Goal: Register for event/course

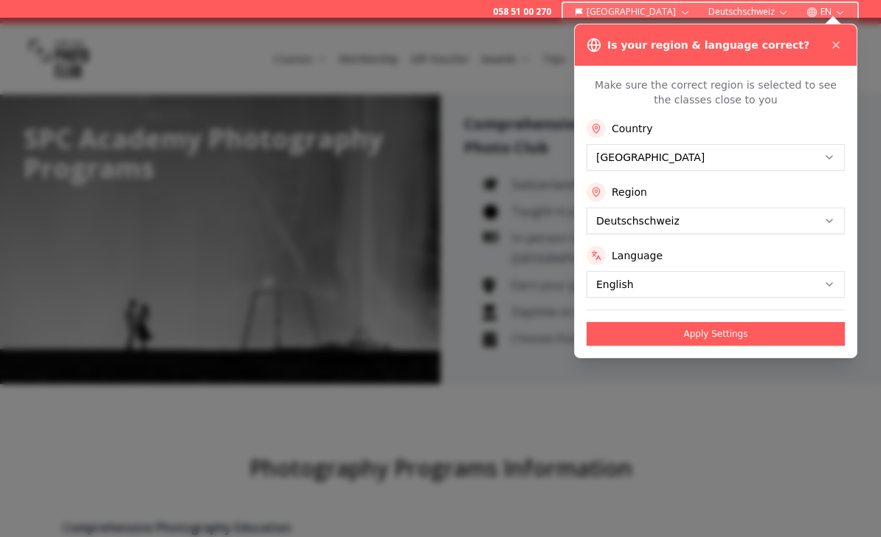
click at [748, 332] on button "Apply Settings" at bounding box center [716, 334] width 258 height 24
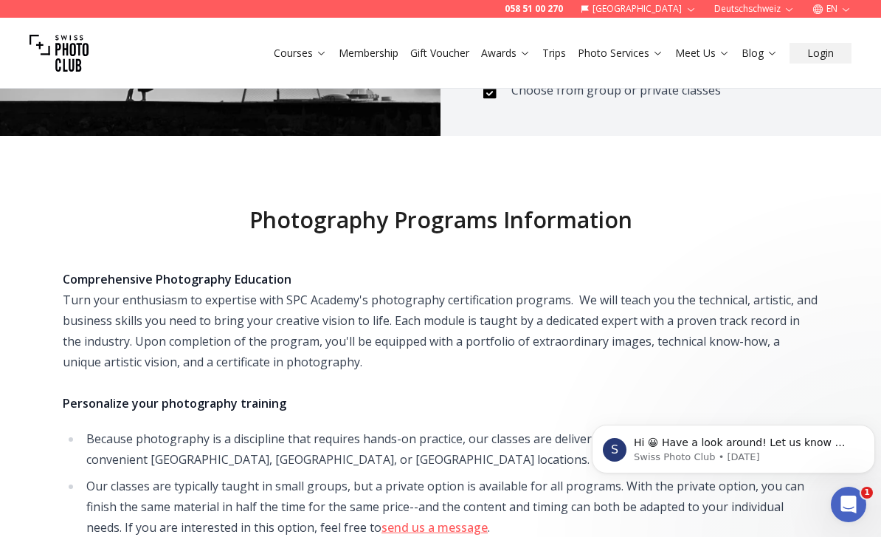
scroll to position [262, 0]
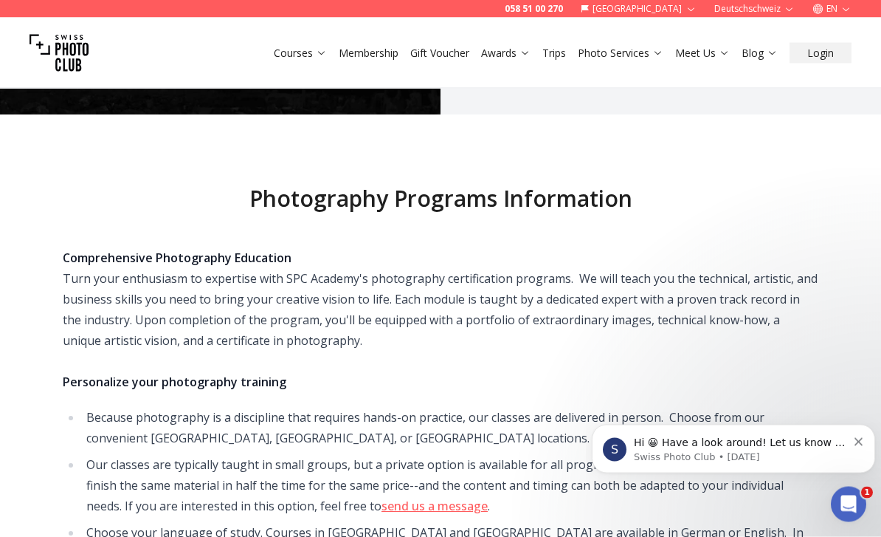
click at [862, 439] on icon "Dismiss notification" at bounding box center [859, 441] width 8 height 8
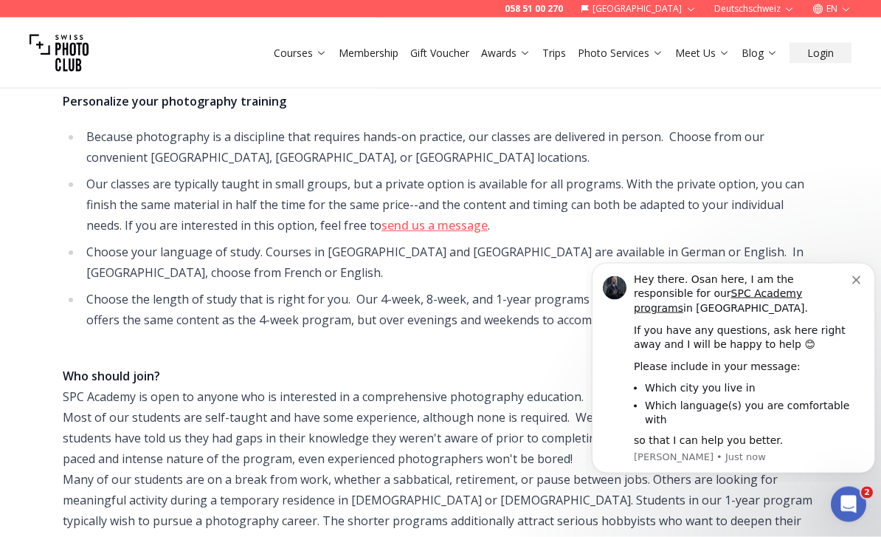
scroll to position [550, 0]
click at [834, 242] on div "Photography Programs Information Comprehensive Photography Education Turn your …" at bounding box center [440, 373] width 881 height 1078
click at [855, 277] on button "Dismiss notification" at bounding box center [859, 278] width 12 height 12
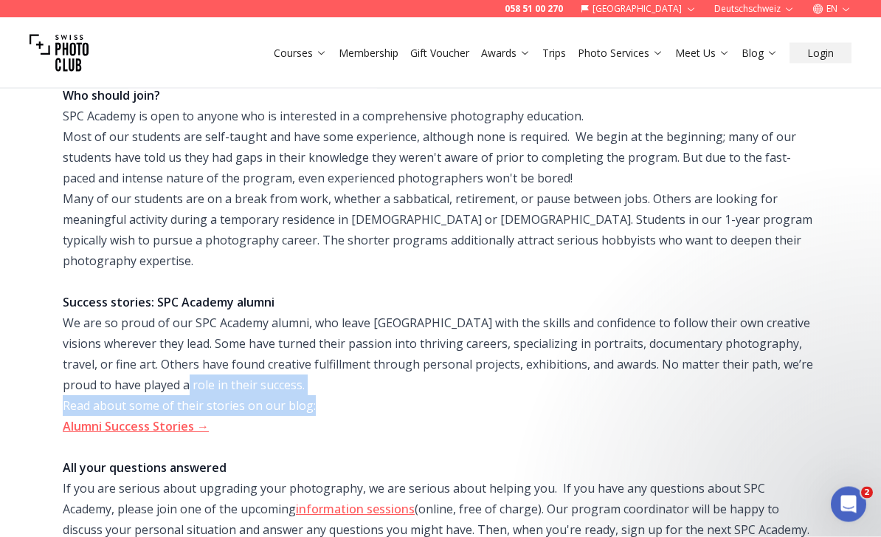
scroll to position [830, 0]
click at [815, 380] on div "Who should join? SPC Academy is open to anyone who is interested in a comprehen…" at bounding box center [441, 250] width 756 height 372
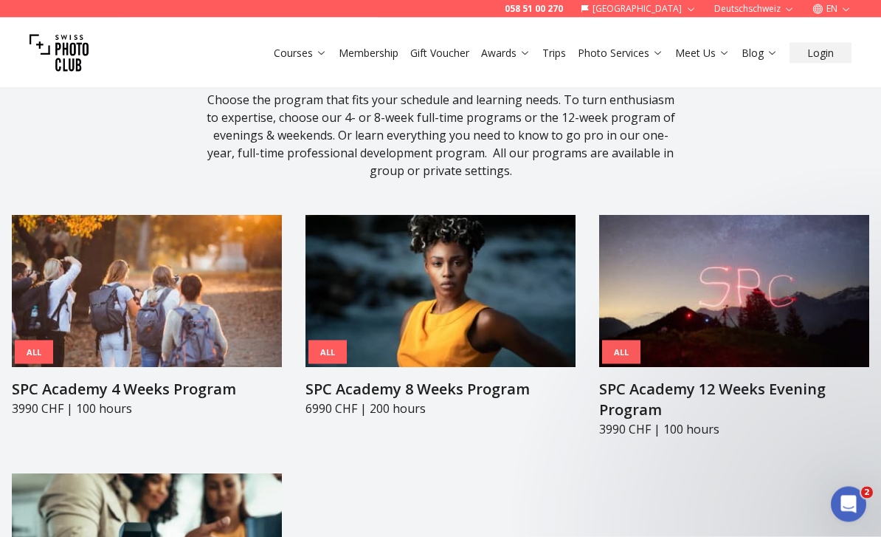
scroll to position [1492, 0]
click at [788, 260] on img at bounding box center [734, 291] width 270 height 152
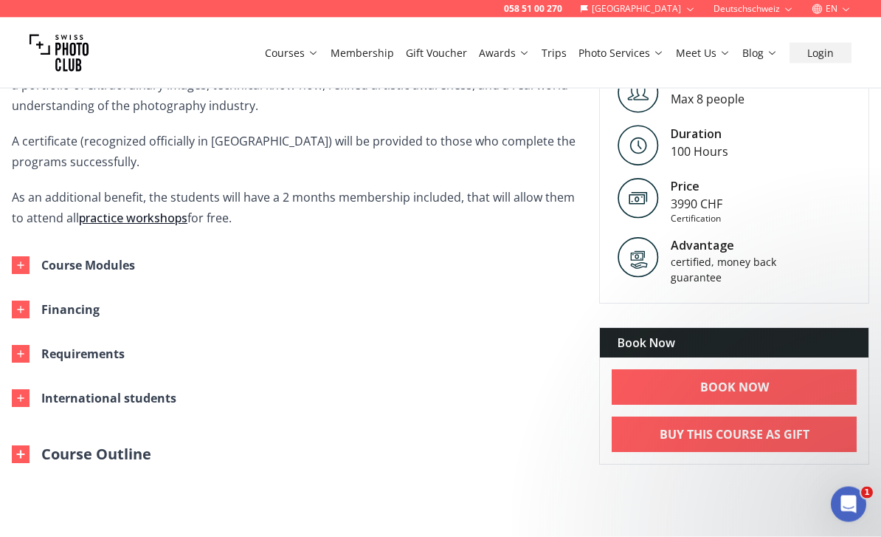
scroll to position [589, 0]
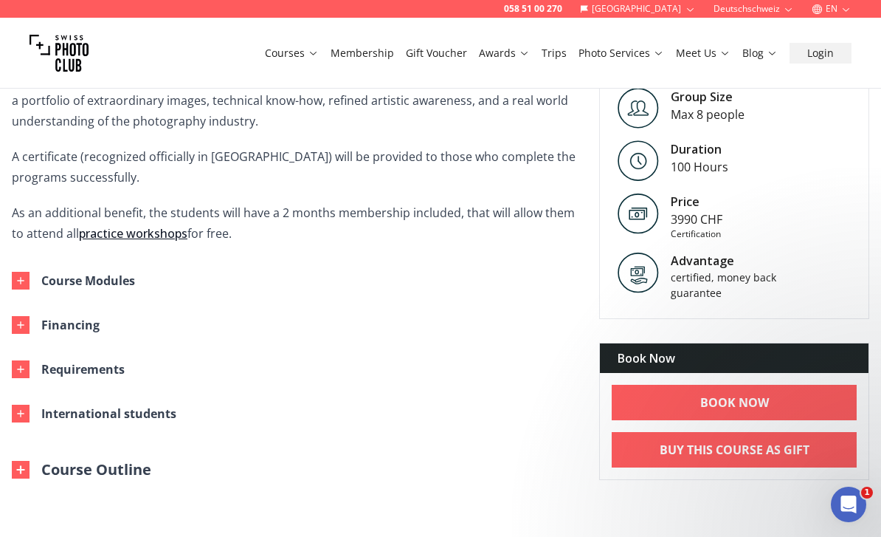
click at [18, 278] on icon "button" at bounding box center [21, 281] width 12 height 12
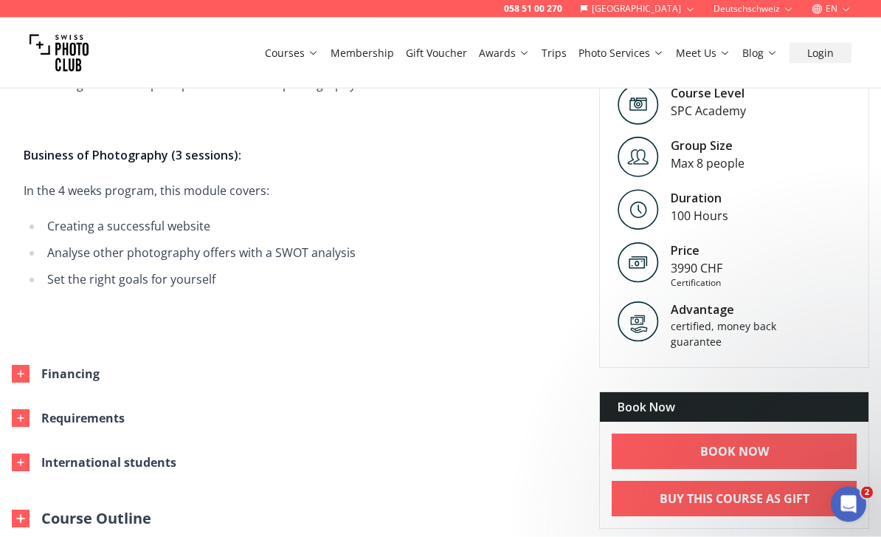
scroll to position [1834, 0]
click at [23, 368] on icon "button" at bounding box center [21, 374] width 12 height 12
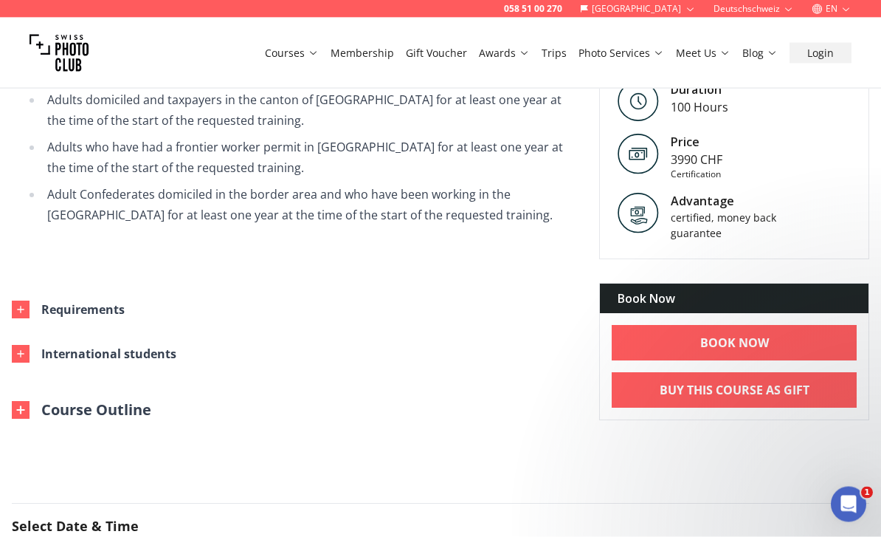
scroll to position [2459, 0]
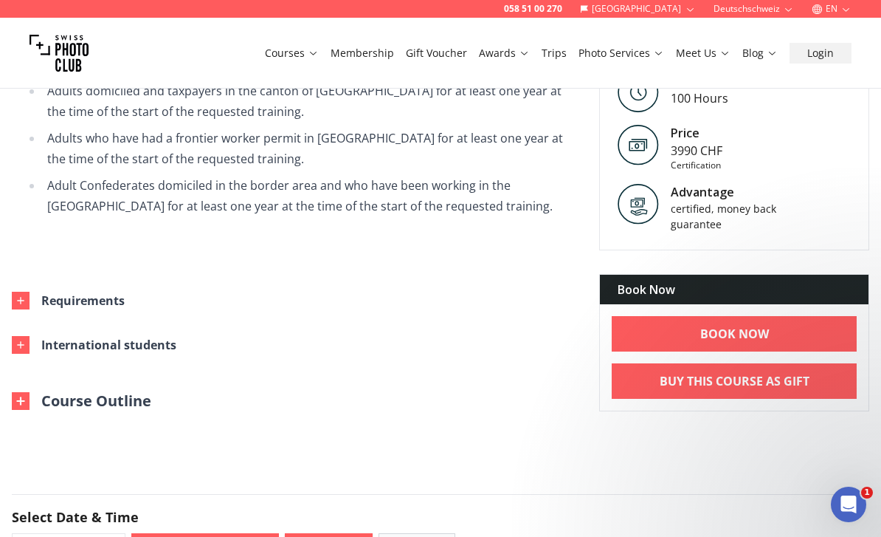
click at [21, 299] on icon "button" at bounding box center [20, 300] width 7 height 7
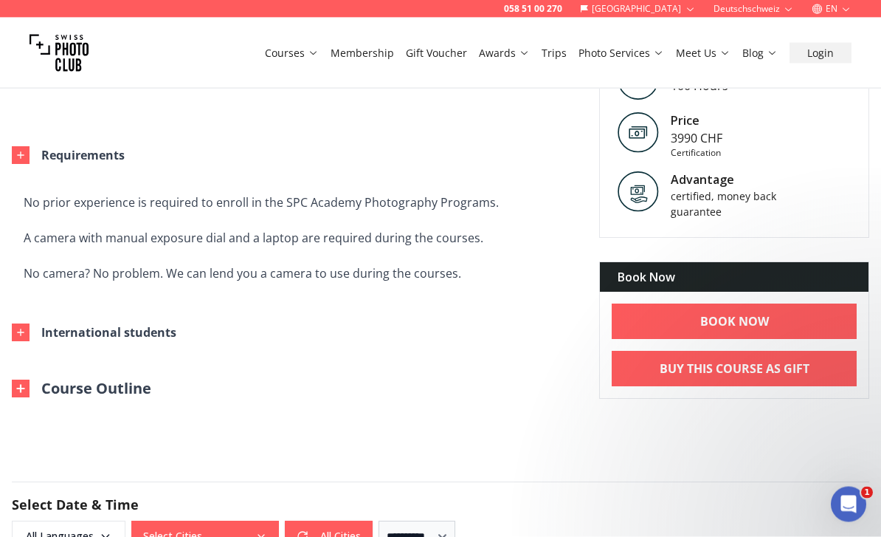
scroll to position [2604, 0]
click at [8, 332] on button "International students" at bounding box center [282, 332] width 564 height 44
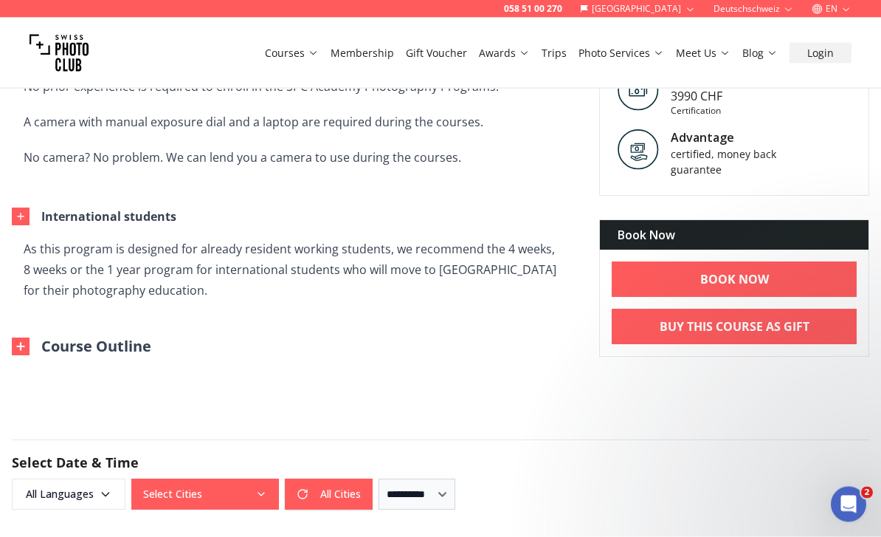
scroll to position [2720, 0]
click at [26, 340] on img at bounding box center [21, 346] width 18 height 18
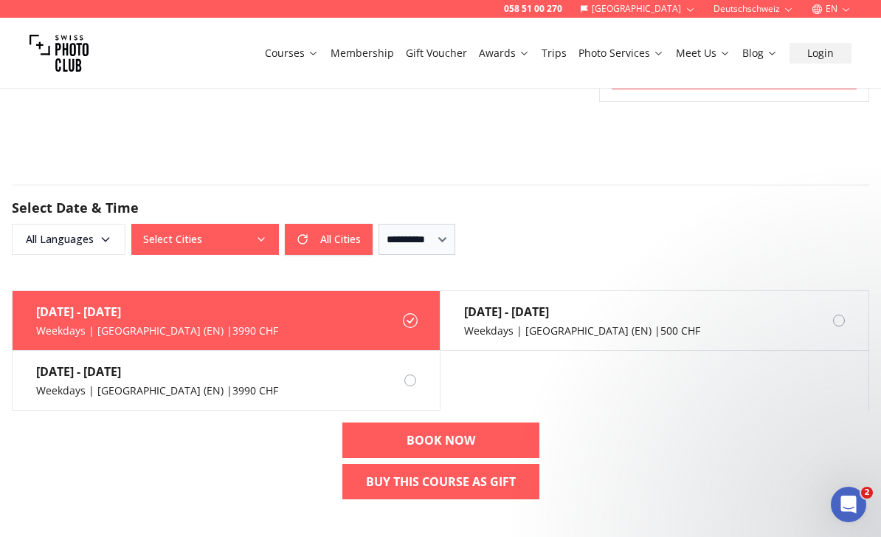
scroll to position [3320, 0]
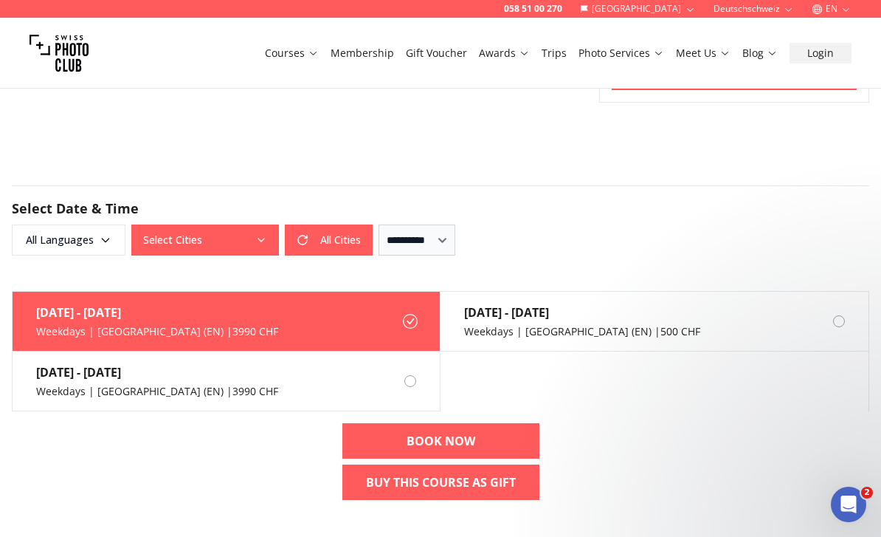
click at [435, 450] on link "BOOK NOW" at bounding box center [441, 440] width 197 height 35
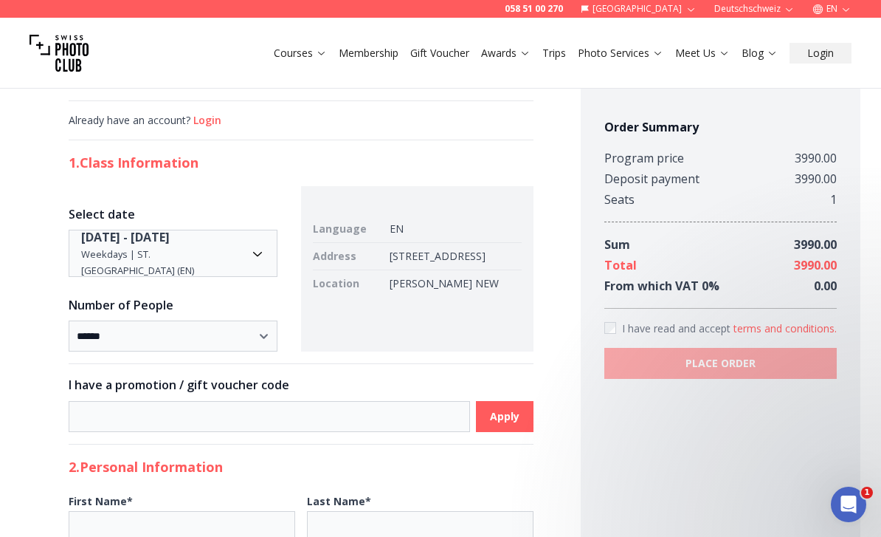
scroll to position [75, 0]
